Goal: Information Seeking & Learning: Learn about a topic

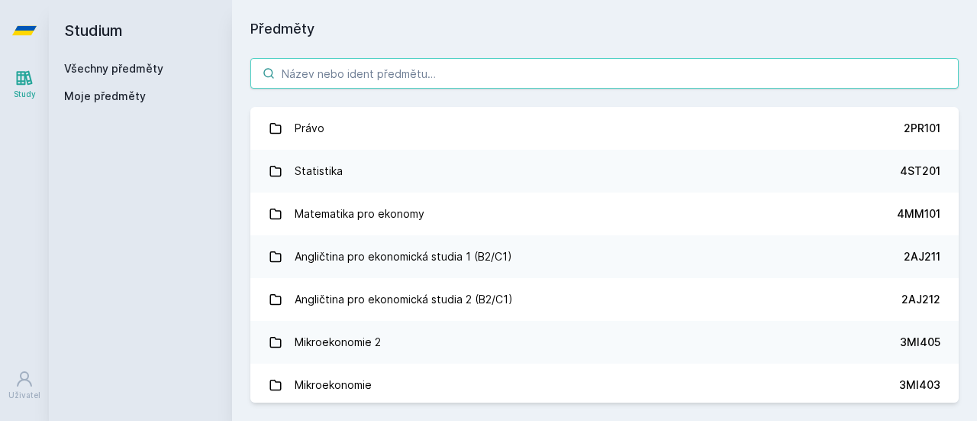
click at [317, 80] on input "search" at bounding box center [604, 73] width 708 height 31
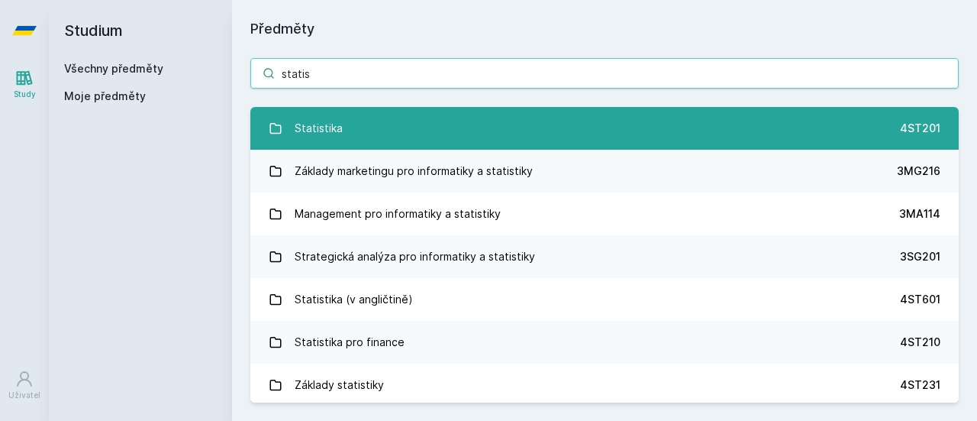
type input "statis"
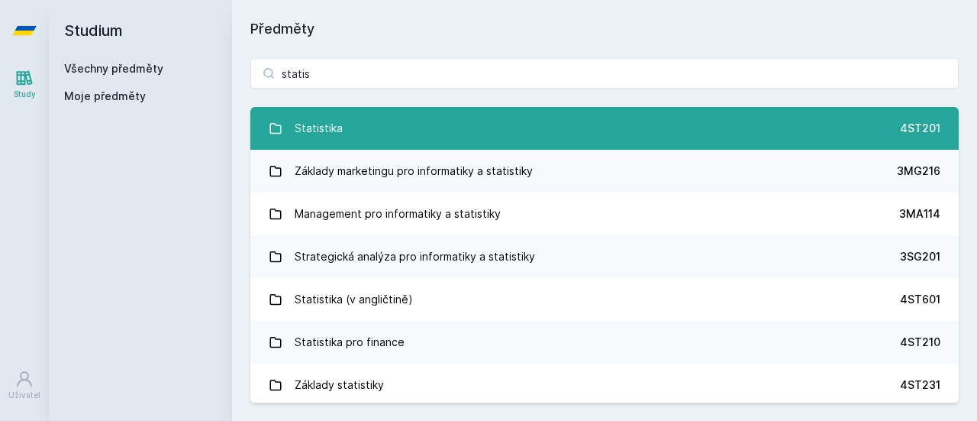
click at [354, 134] on link "Statistika 4ST201" at bounding box center [604, 128] width 708 height 43
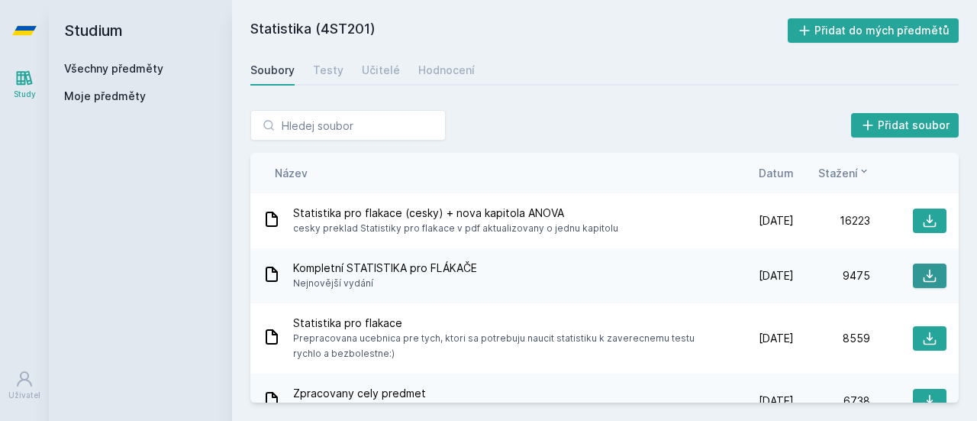
click at [917, 265] on button at bounding box center [930, 275] width 34 height 24
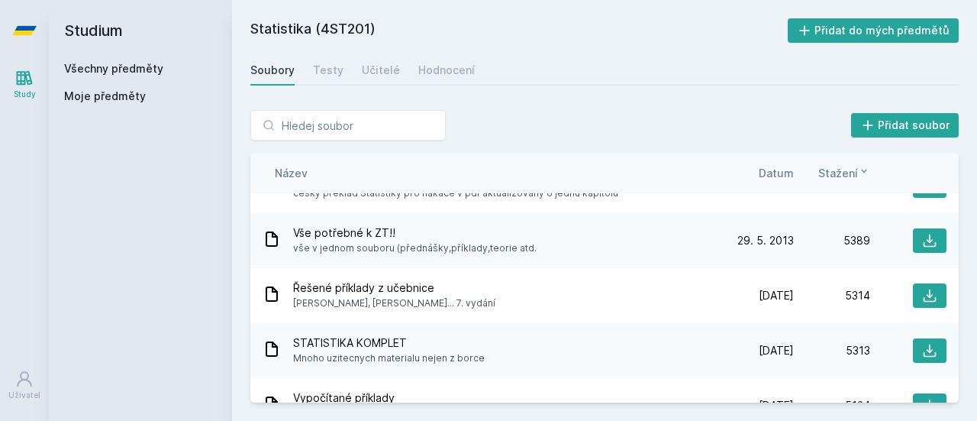
scroll to position [506, 0]
click at [376, 59] on link "Učitelé" at bounding box center [381, 70] width 38 height 31
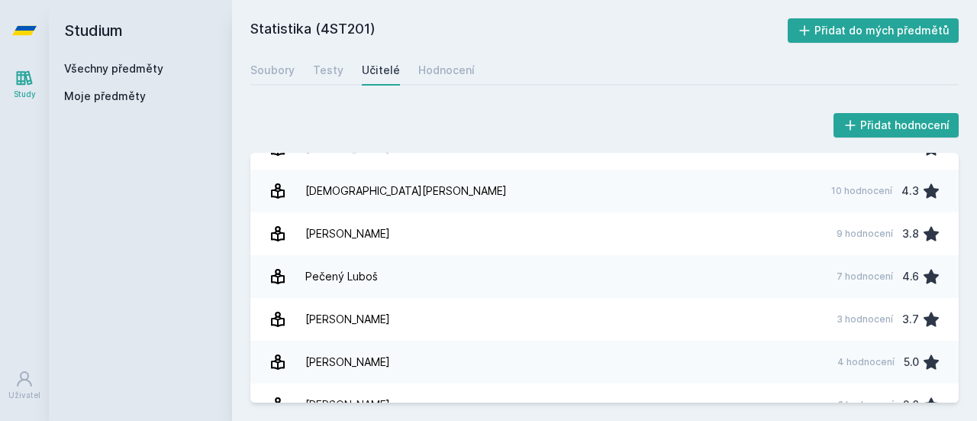
scroll to position [1664, 0]
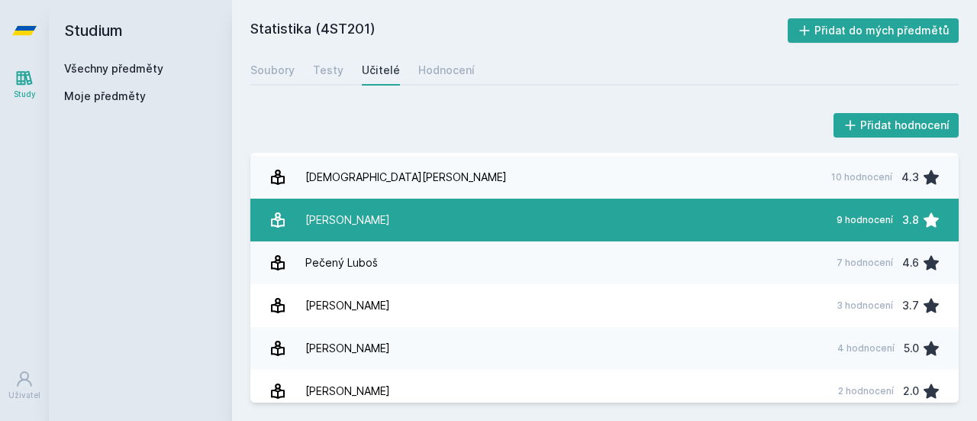
click at [499, 222] on link "[PERSON_NAME] 9 hodnocení 3.8" at bounding box center [604, 219] width 708 height 43
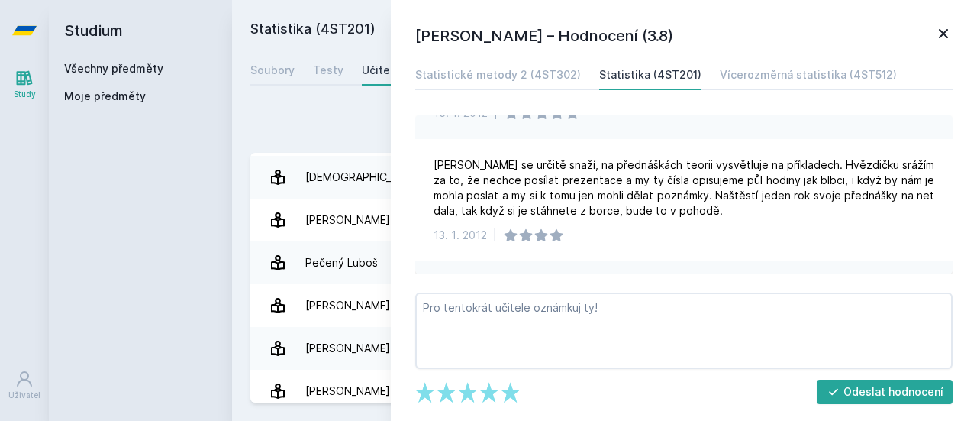
scroll to position [221, 0]
